Goal: Navigation & Orientation: Understand site structure

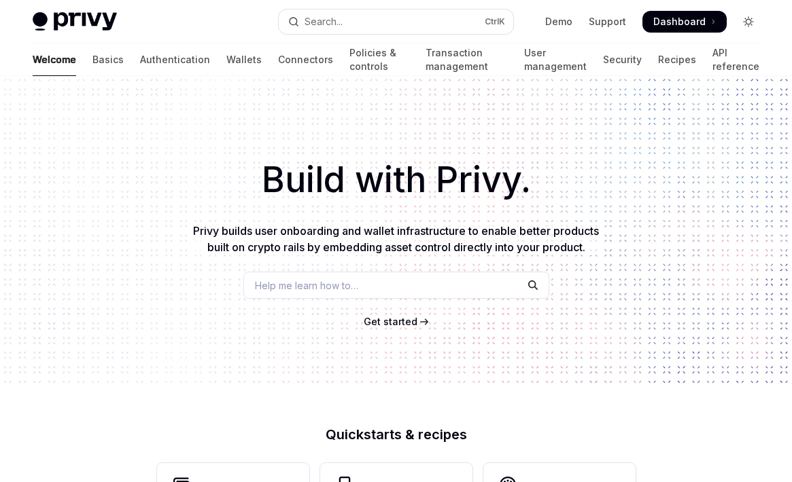
click at [748, 21] on icon "Toggle dark mode" at bounding box center [748, 21] width 11 height 11
